Goal: Information Seeking & Learning: Learn about a topic

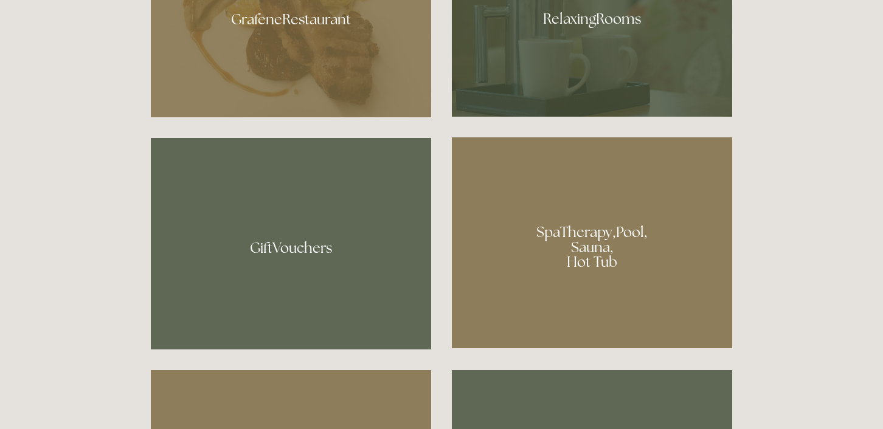
scroll to position [826, 0]
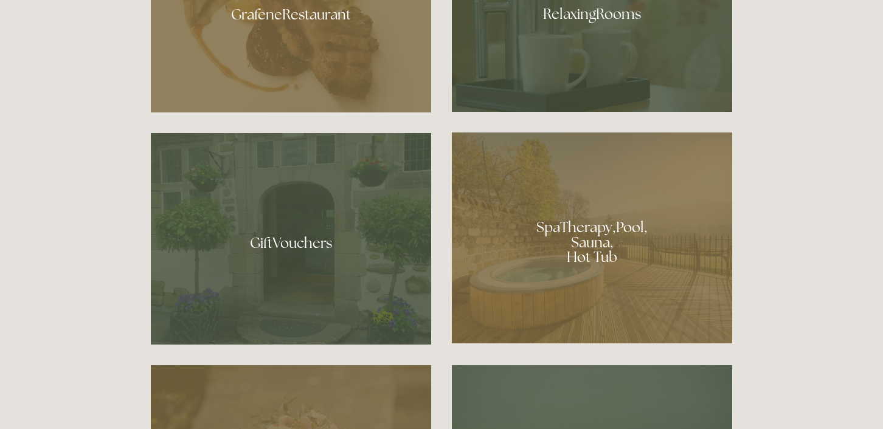
click at [600, 246] on div at bounding box center [592, 238] width 280 height 211
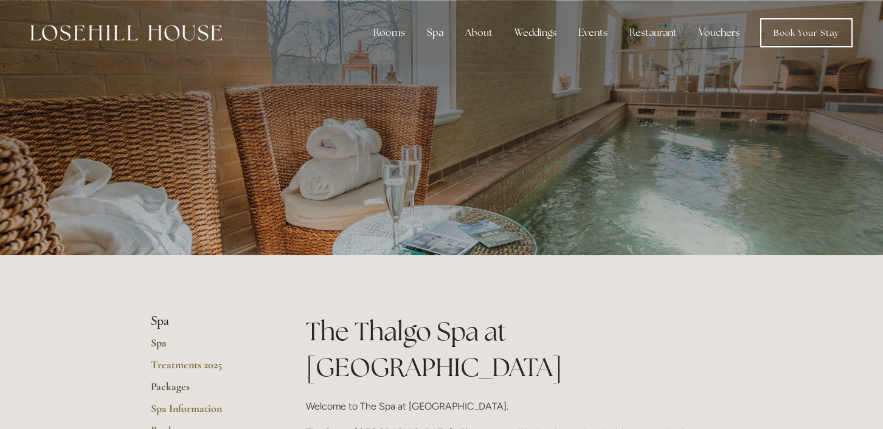
click at [170, 386] on link "Packages" at bounding box center [209, 391] width 116 height 22
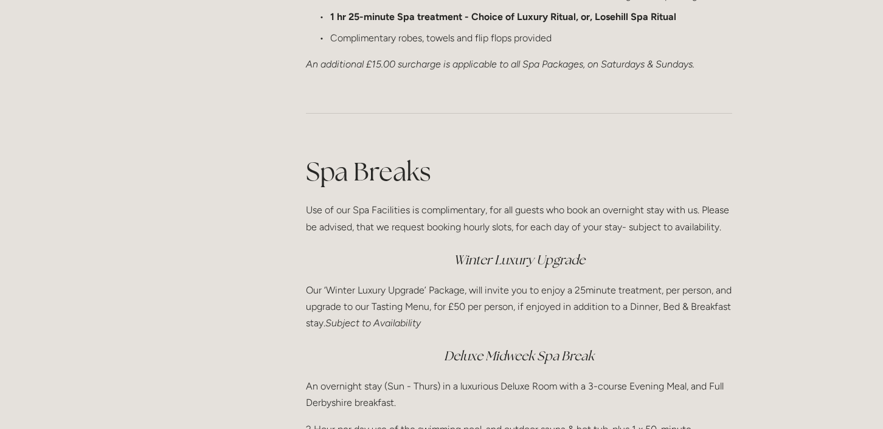
scroll to position [1522, 0]
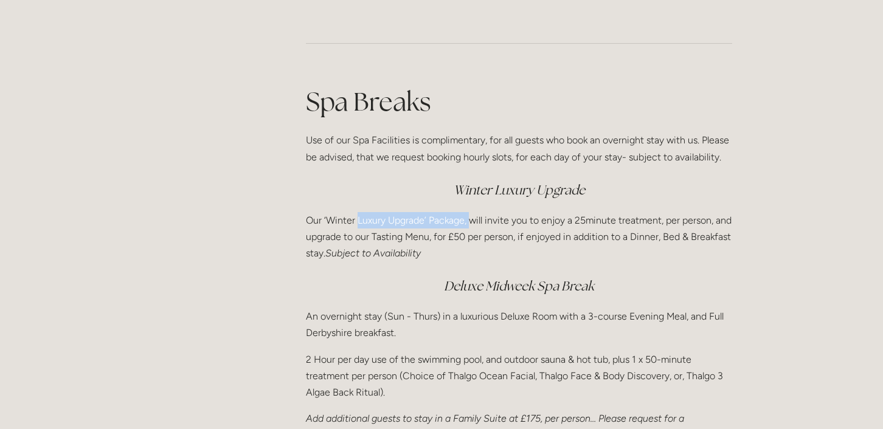
drag, startPoint x: 358, startPoint y: 218, endPoint x: 471, endPoint y: 218, distance: 113.8
click at [471, 218] on p "Our ‘Winter Luxury Upgrade’ Package, will invite you to enjoy a 25minute treatm…" at bounding box center [519, 237] width 426 height 50
click at [468, 218] on p "Our ‘Winter Luxury Upgrade’ Package, will invite you to enjoy a 25minute treatm…" at bounding box center [519, 237] width 426 height 50
drag, startPoint x: 561, startPoint y: 222, endPoint x: 650, endPoint y: 223, distance: 89.4
click at [650, 223] on p "Our ‘Winter Luxury Upgrade’ Package, will invite you to enjoy a 25minute treatm…" at bounding box center [519, 237] width 426 height 50
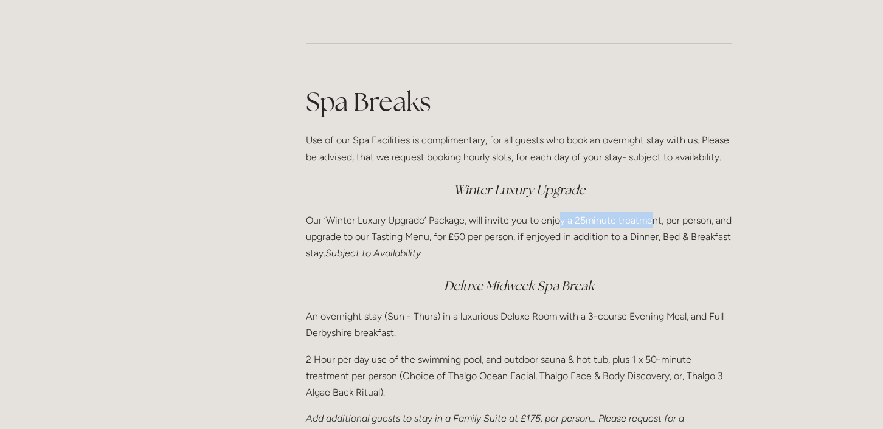
click at [650, 223] on p "Our ‘Winter Luxury Upgrade’ Package, will invite you to enjoy a 25minute treatm…" at bounding box center [519, 237] width 426 height 50
drag, startPoint x: 383, startPoint y: 242, endPoint x: 470, endPoint y: 241, distance: 87.0
click at [471, 241] on p "Our ‘Winter Luxury Upgrade’ Package, will invite you to enjoy a 25minute treatm…" at bounding box center [519, 237] width 426 height 50
click at [470, 241] on p "Our ‘Winter Luxury Upgrade’ Package, will invite you to enjoy a 25minute treatm…" at bounding box center [519, 237] width 426 height 50
drag, startPoint x: 470, startPoint y: 241, endPoint x: 552, endPoint y: 241, distance: 81.5
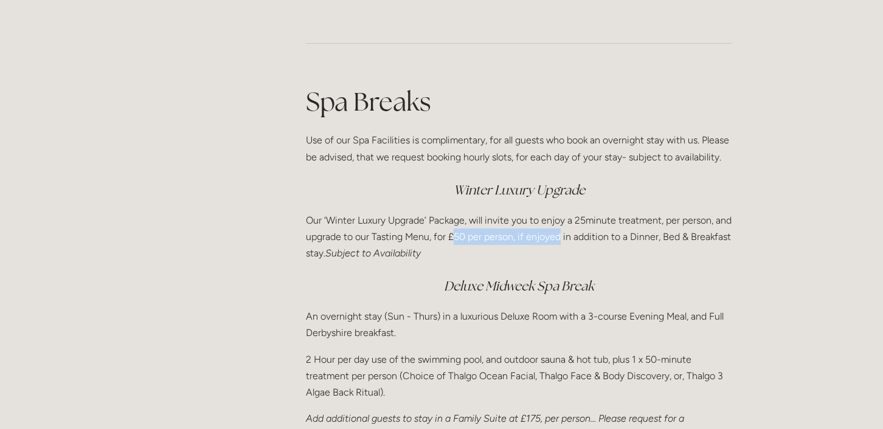
click at [552, 241] on p "Our ‘Winter Luxury Upgrade’ Package, will invite you to enjoy a 25minute treatm…" at bounding box center [519, 237] width 426 height 50
click at [462, 225] on p "Our ‘Winter Luxury Upgrade’ Package, will invite you to enjoy a 25minute treatm…" at bounding box center [519, 237] width 426 height 50
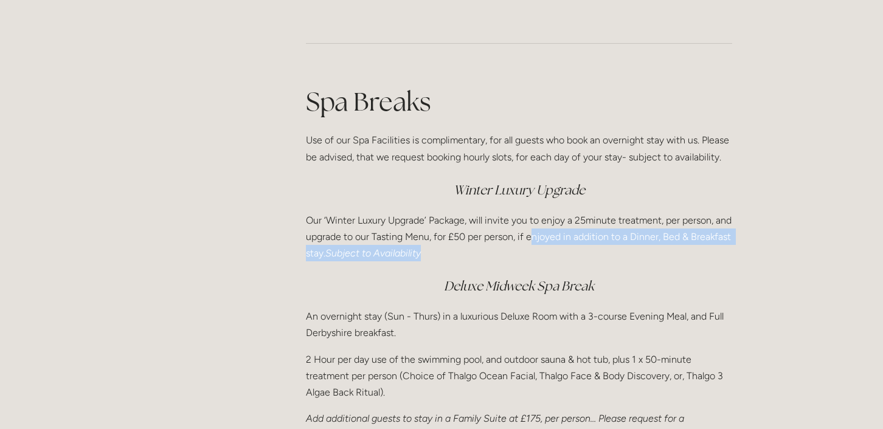
drag, startPoint x: 552, startPoint y: 245, endPoint x: 741, endPoint y: 248, distance: 189.2
click at [741, 248] on div "Spa Breaks Use of our Spa Facilities is complimentary, for all guests who book …" at bounding box center [519, 264] width 447 height 381
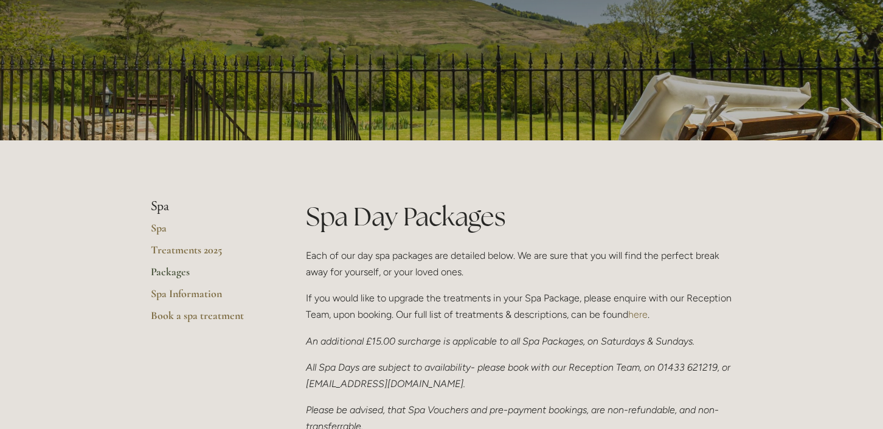
scroll to position [0, 0]
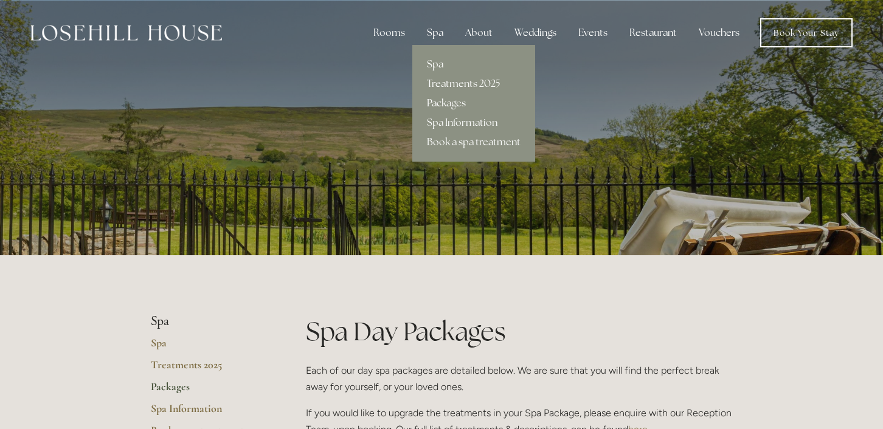
click at [441, 30] on div "Spa" at bounding box center [435, 33] width 36 height 24
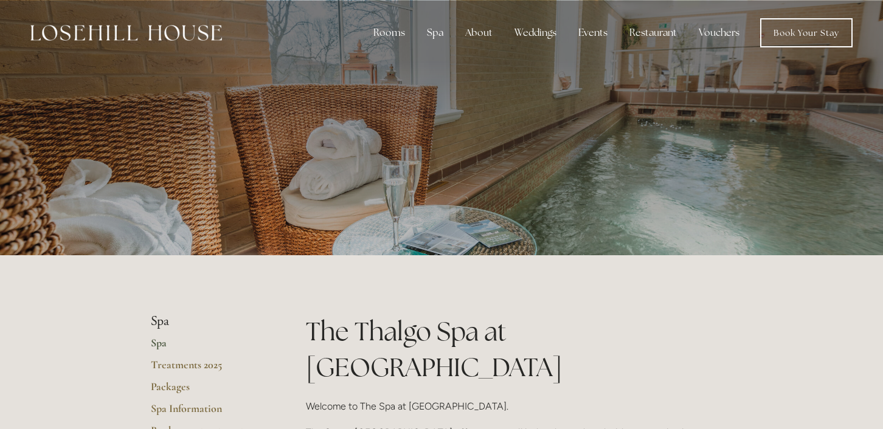
click at [541, 156] on div at bounding box center [442, 128] width 582 height 256
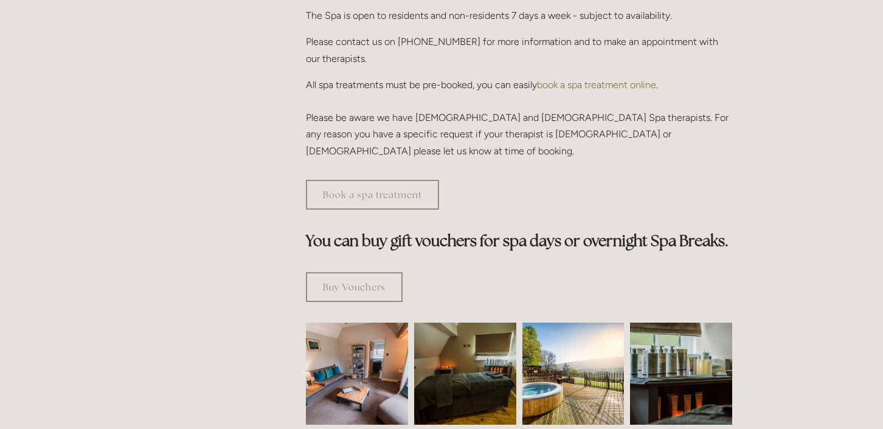
scroll to position [554, 0]
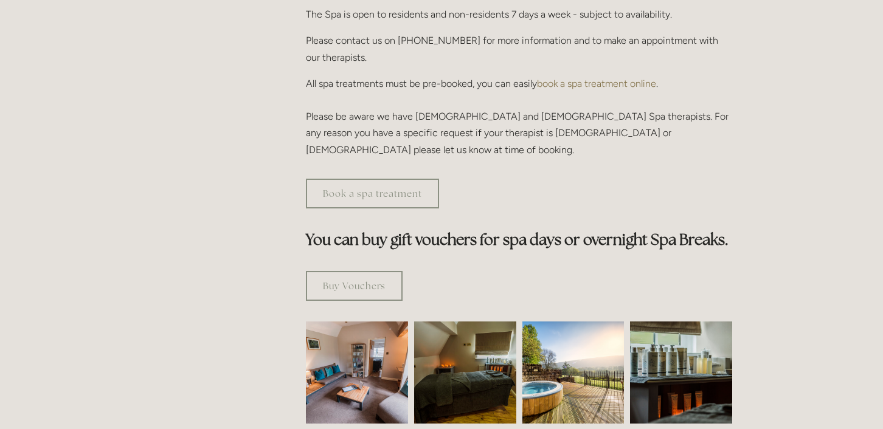
click at [574, 347] on img at bounding box center [574, 373] width 102 height 102
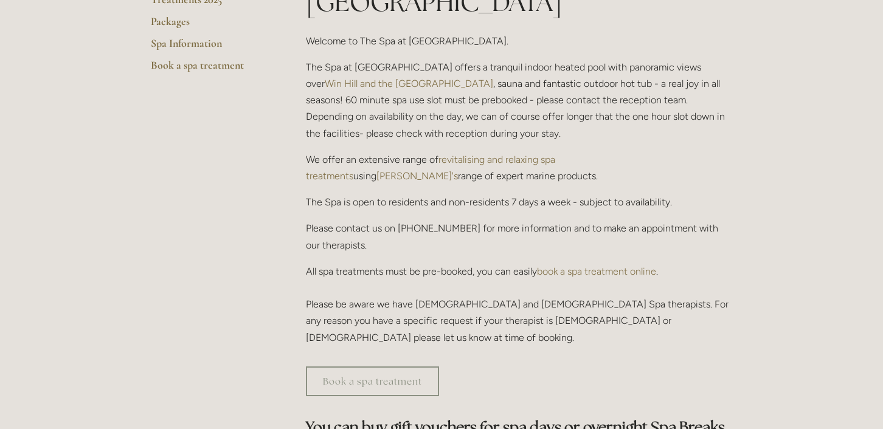
scroll to position [0, 0]
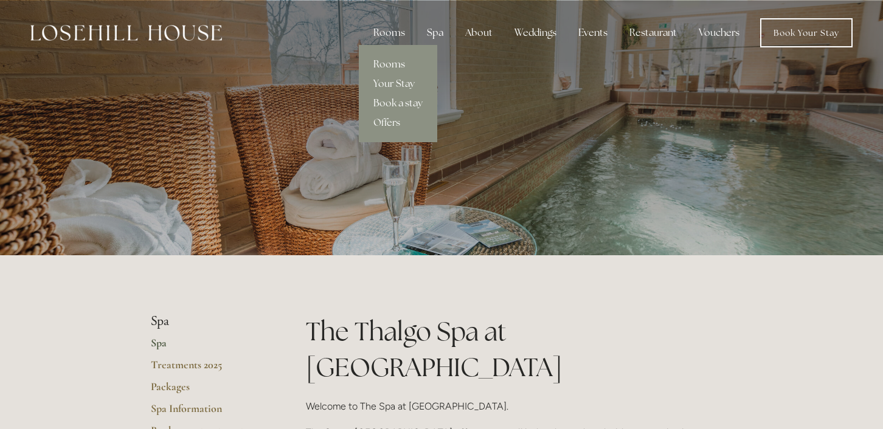
click at [397, 63] on link "Rooms" at bounding box center [398, 64] width 78 height 19
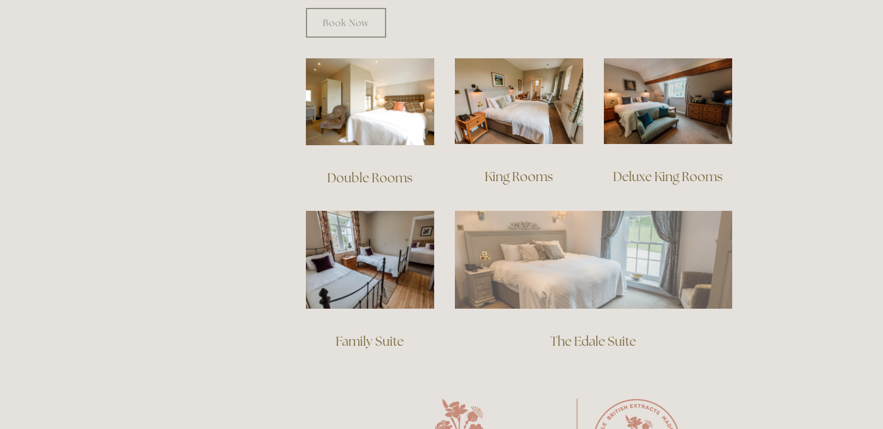
scroll to position [838, 0]
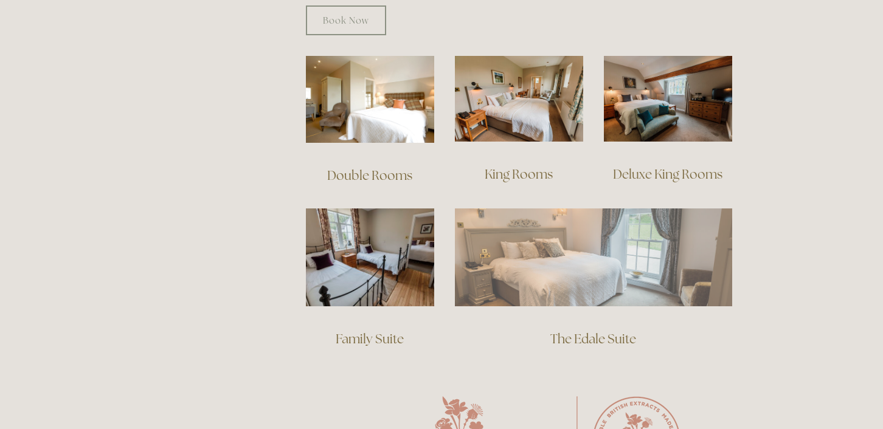
click at [704, 245] on img at bounding box center [593, 257] width 277 height 97
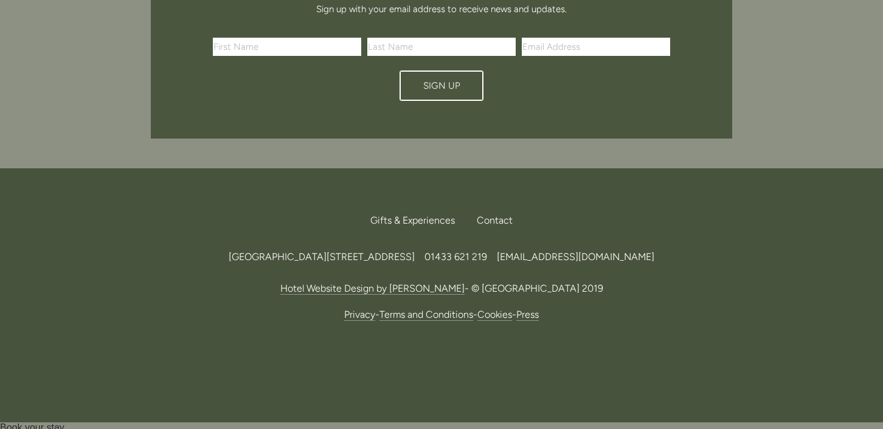
scroll to position [1414, 0]
